Goal: Information Seeking & Learning: Find specific fact

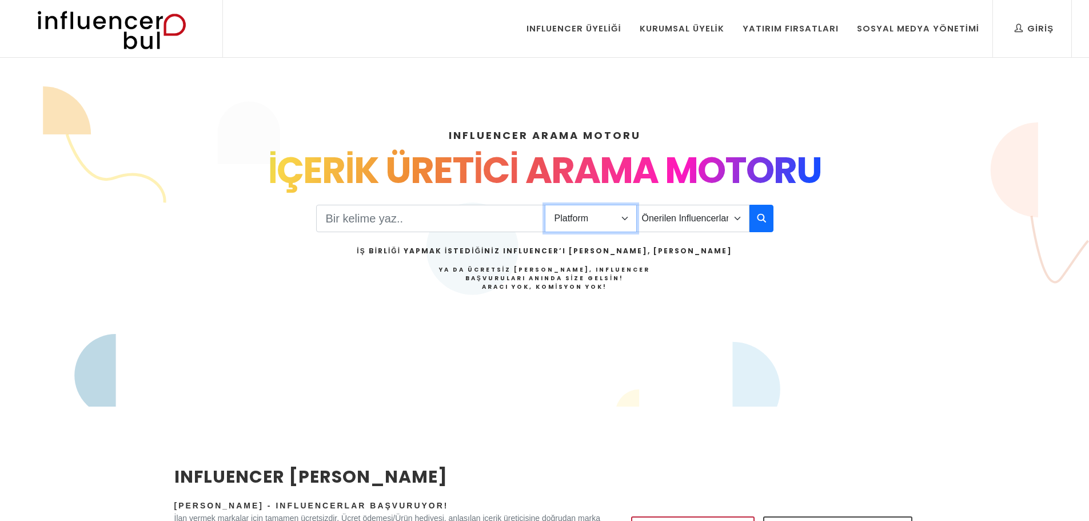
click at [624, 221] on select "Platform Instagram Facebook Youtube Tiktok Twitter Twitch" at bounding box center [591, 218] width 92 height 27
select select "1"
click at [545, 205] on select "Platform Instagram Facebook Youtube Tiktok Twitter Twitch" at bounding box center [591, 218] width 92 height 27
click at [685, 220] on select "Önerilen Influencerlar Aile & [PERSON_NAME] & [PERSON_NAME] [PERSON_NAME] & Giy…" at bounding box center [692, 218] width 113 height 27
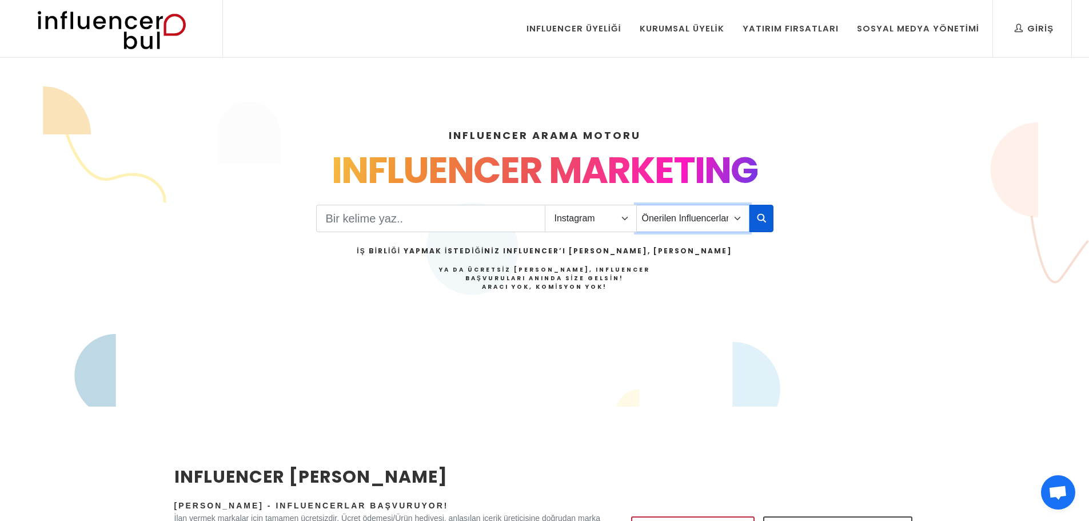
click at [636, 205] on select "Önerilen Influencerlar Aile & [PERSON_NAME] & [PERSON_NAME] [PERSON_NAME] & Giy…" at bounding box center [692, 218] width 113 height 27
click at [466, 221] on input "Search" at bounding box center [430, 218] width 229 height 27
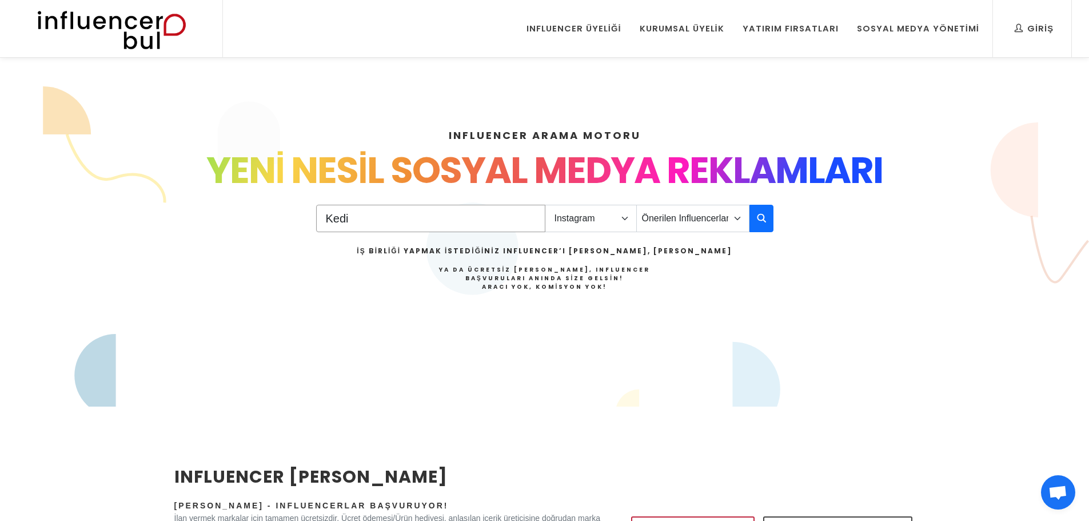
type input "Kedi"
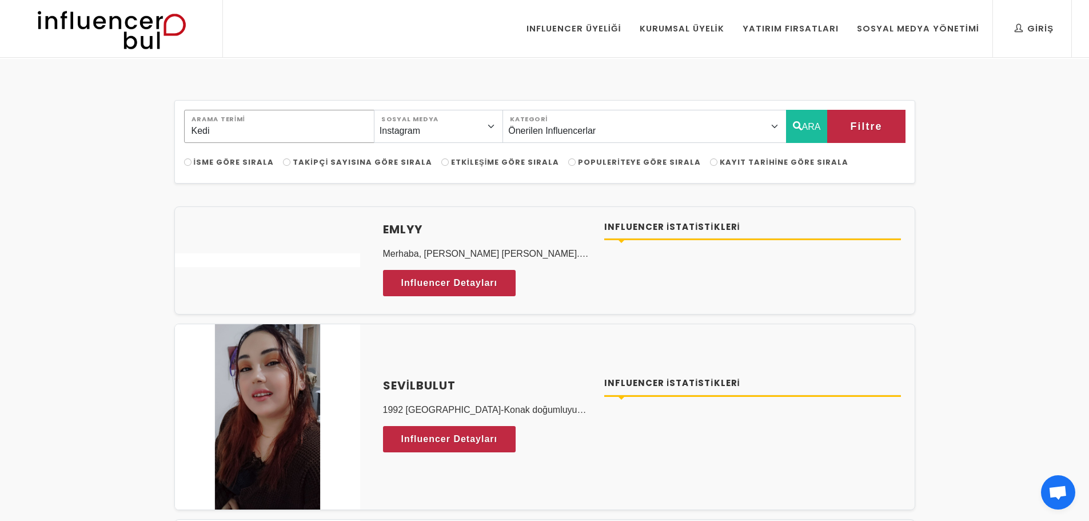
click at [244, 132] on input "Kedi" at bounding box center [279, 126] width 190 height 33
click at [814, 122] on button "ARA" at bounding box center [807, 126] width 42 height 33
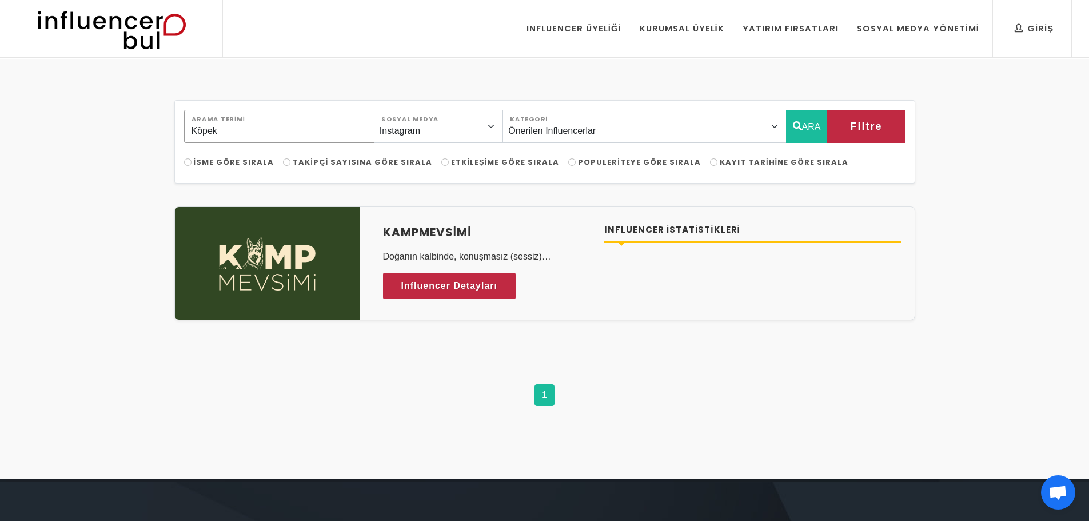
click at [97, 121] on div "Köpek Arama Terimi Instagram Facebook Youtube Tiktok Twitter Twitch Sosyal Medy…" at bounding box center [544, 269] width 1089 height 420
type input "Kedi"
click at [528, 188] on div "Kedi Arama Terimi Instagram Facebook Youtube Tiktok Twitter Twitch Sosyal Medya…" at bounding box center [545, 287] width 755 height 375
click at [800, 136] on button "ARA" at bounding box center [807, 126] width 42 height 33
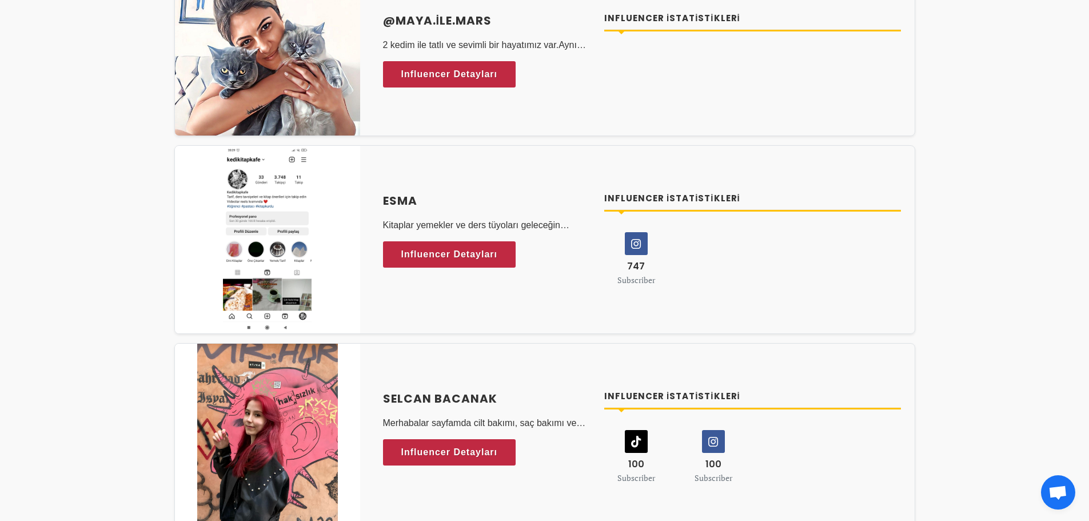
scroll to position [2001, 0]
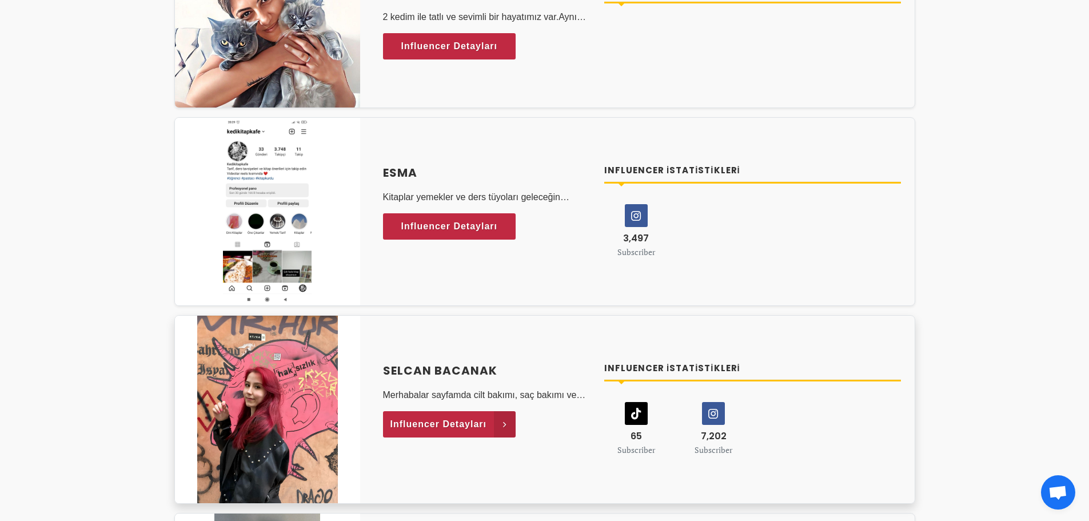
drag, startPoint x: 487, startPoint y: 420, endPoint x: 473, endPoint y: 424, distance: 14.3
click at [473, 424] on span "Influencer Detayları" at bounding box center [439, 424] width 97 height 17
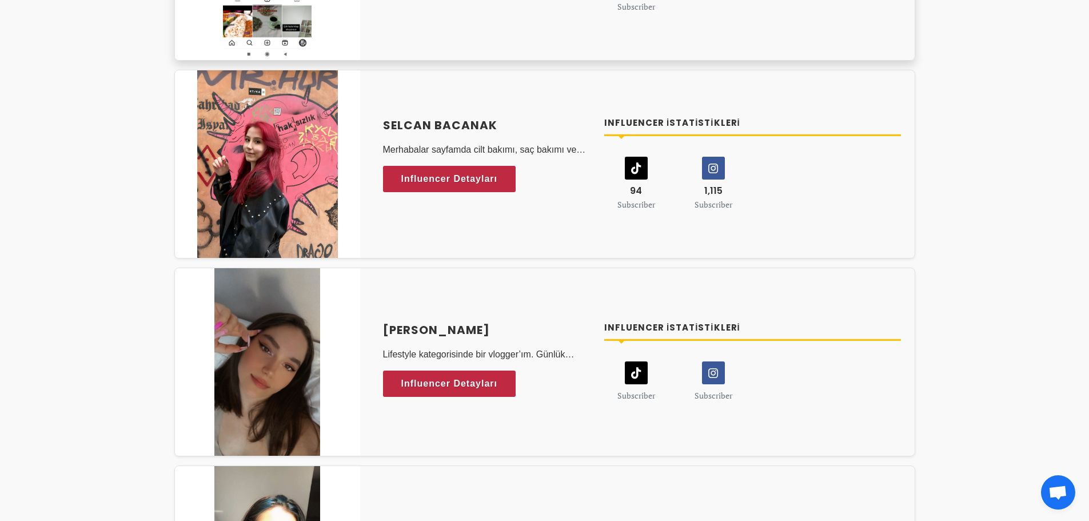
scroll to position [2402, 0]
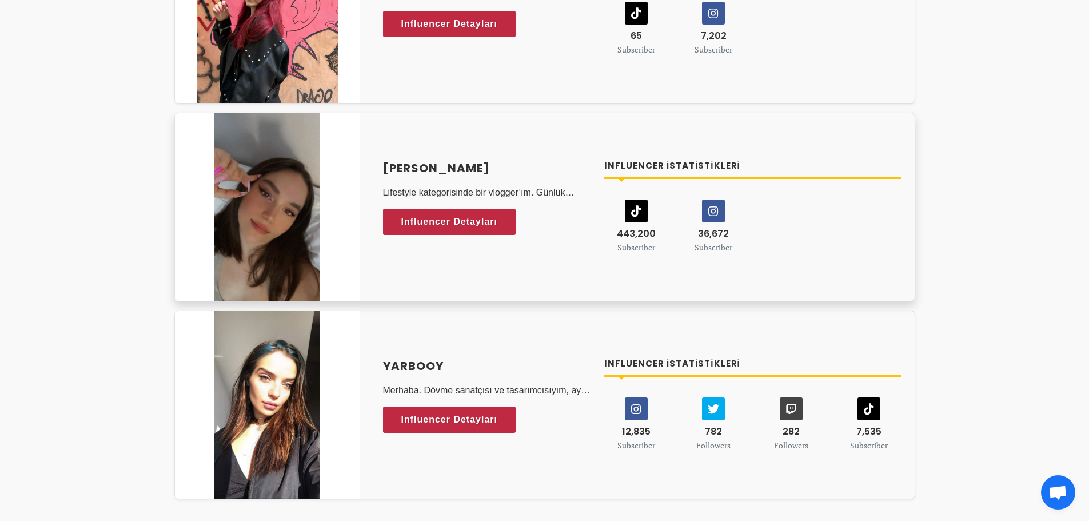
drag, startPoint x: 371, startPoint y: 169, endPoint x: 491, endPoint y: 167, distance: 119.5
click at [491, 167] on div "Duru Yamaner Lifestyle kategorisinde bir vlogger’ım. Günlük rutinlerime yer ver…" at bounding box center [544, 207] width 741 height 189
copy h4 "Duru Yamaner"
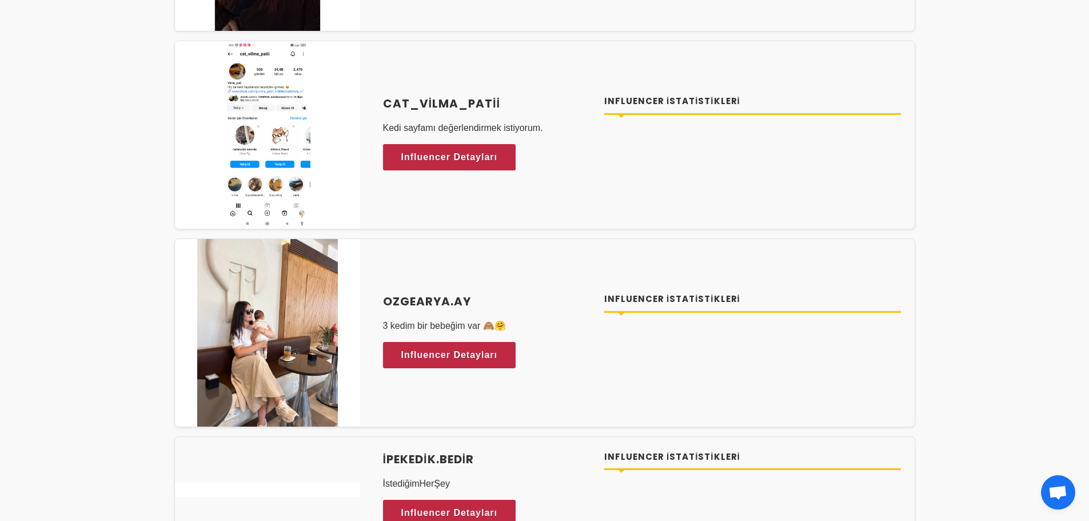
scroll to position [457, 0]
